Goal: Find specific page/section: Find specific page/section

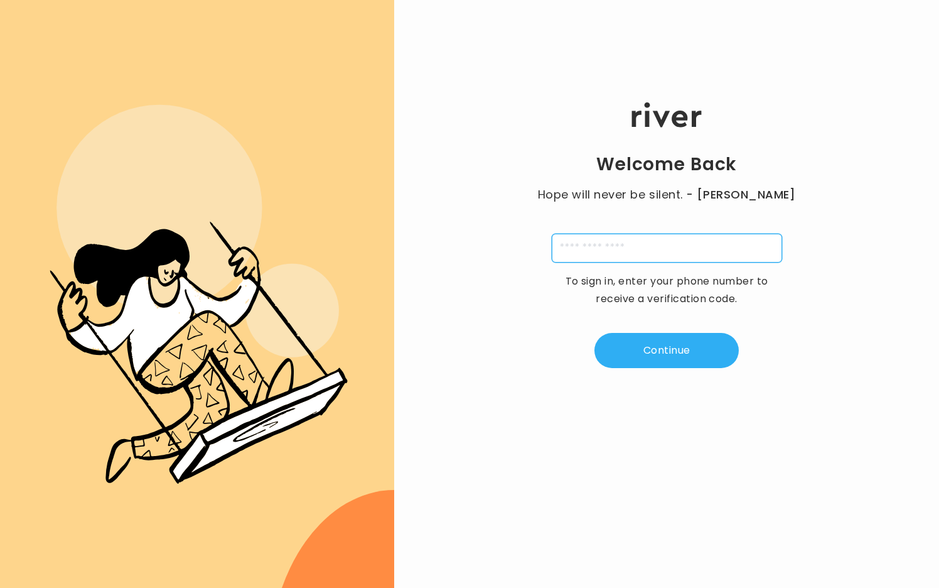
click at [619, 235] on input "tel" at bounding box center [667, 248] width 230 height 29
type input "**********"
type input "*"
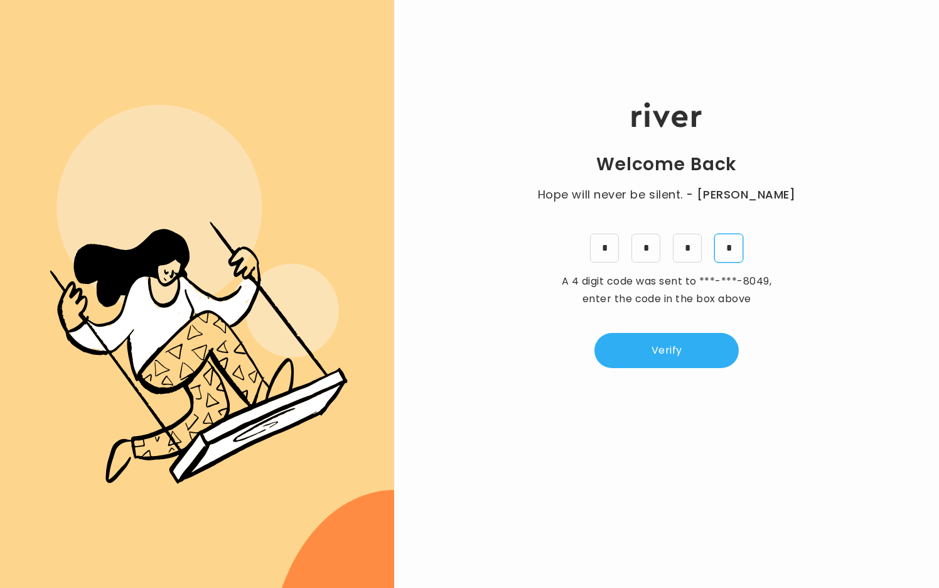
type input "*"
click at [678, 350] on button "Verify" at bounding box center [666, 350] width 144 height 35
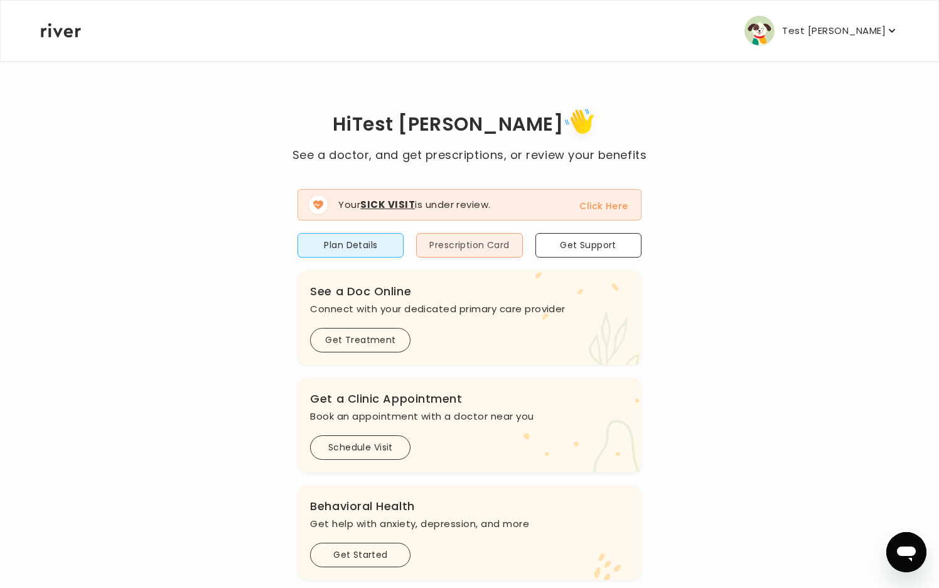
click at [456, 250] on button "Prescription Card" at bounding box center [469, 245] width 106 height 24
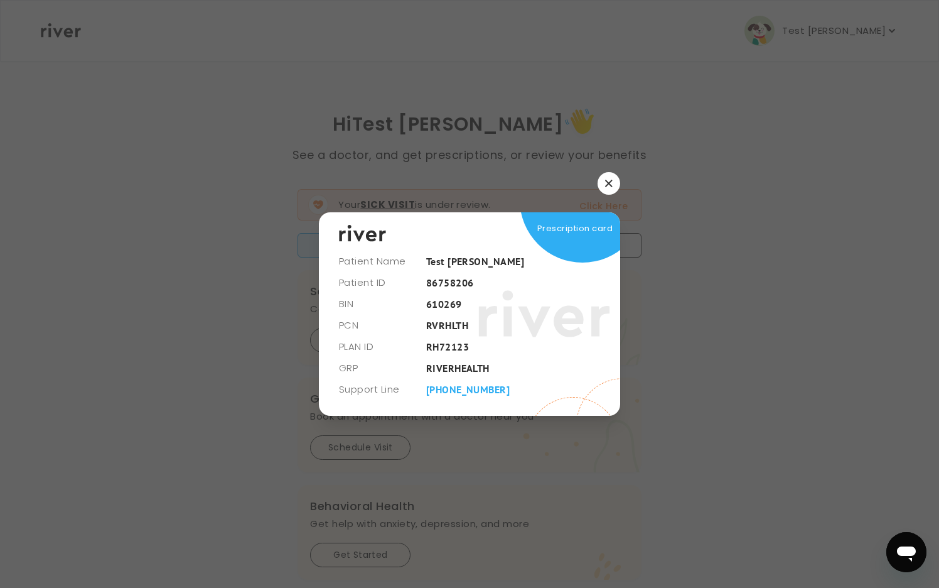
click at [610, 183] on icon "button" at bounding box center [608, 183] width 7 height 7
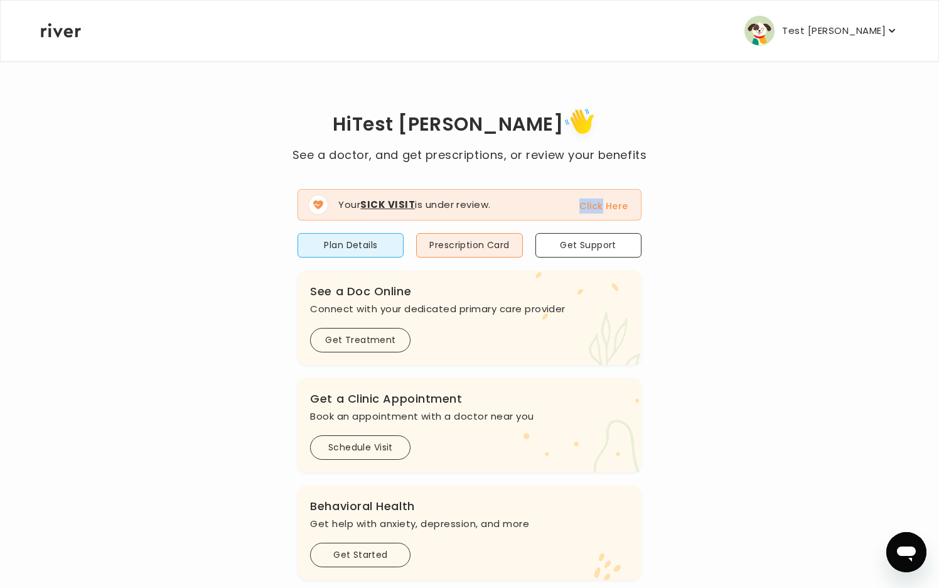
click at [610, 183] on div "Your Sick Visit is under review. Click Here Plan Details Prescription Card Get …" at bounding box center [469, 479] width 343 height 630
click at [492, 183] on div "Your Sick Visit is under review. Click Here Plan Details Prescription Card Get …" at bounding box center [469, 479] width 343 height 630
